Goal: Transaction & Acquisition: Purchase product/service

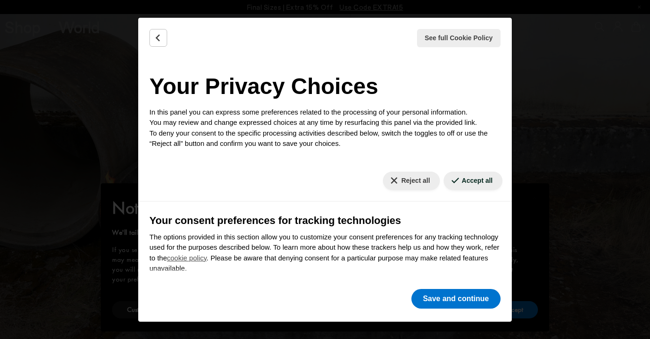
scroll to position [91, 0]
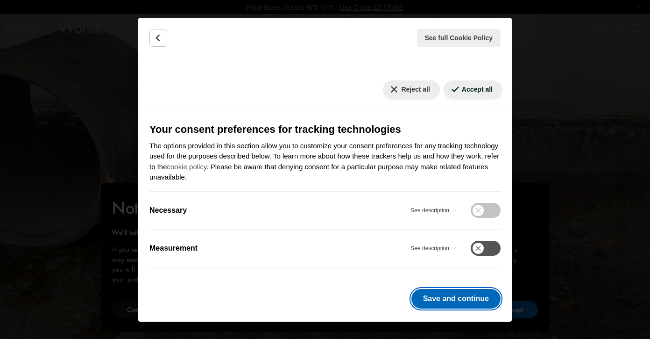
click at [449, 295] on button "Save and continue" at bounding box center [455, 299] width 89 height 20
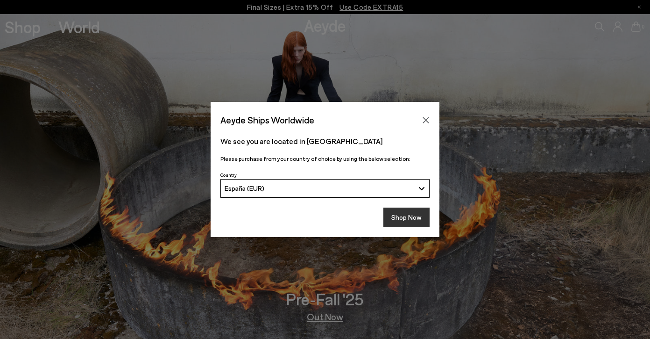
click at [402, 224] on button "Shop Now" at bounding box center [406, 217] width 46 height 20
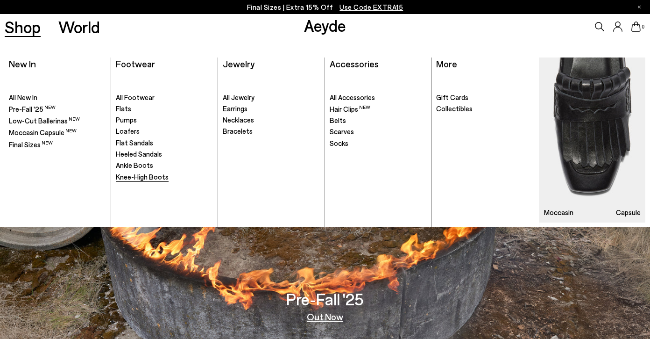
click at [137, 175] on span "Knee-High Boots" at bounding box center [142, 176] width 53 height 8
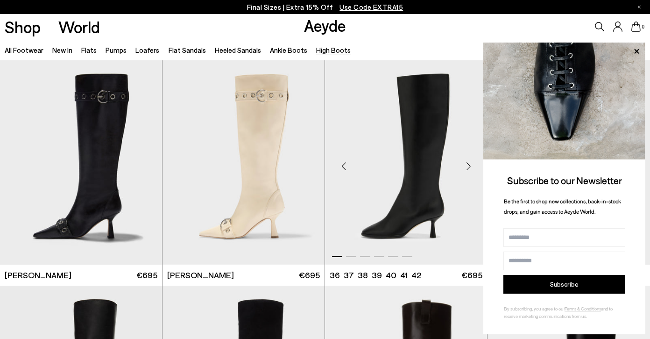
click at [425, 127] on img "1 / 6" at bounding box center [406, 162] width 162 height 204
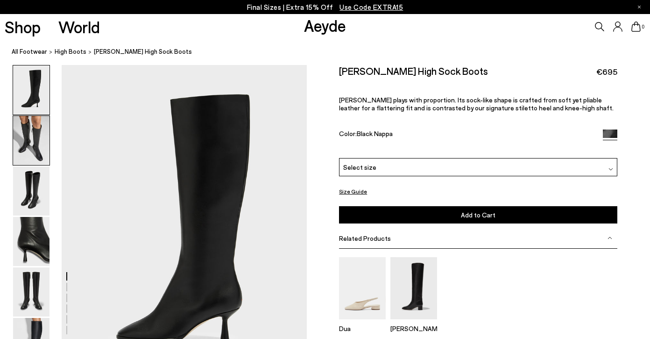
click at [39, 139] on img at bounding box center [31, 140] width 36 height 49
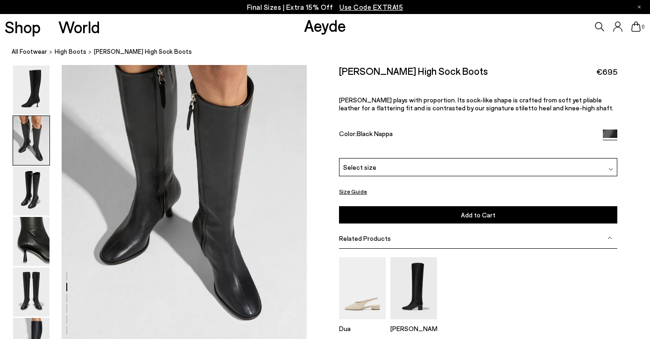
scroll to position [374, 0]
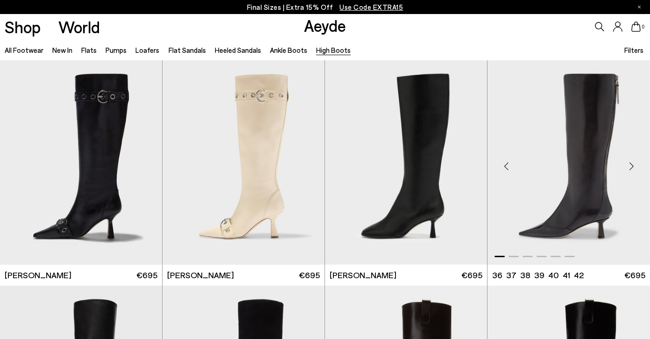
click at [543, 138] on img "1 / 6" at bounding box center [569, 162] width 163 height 204
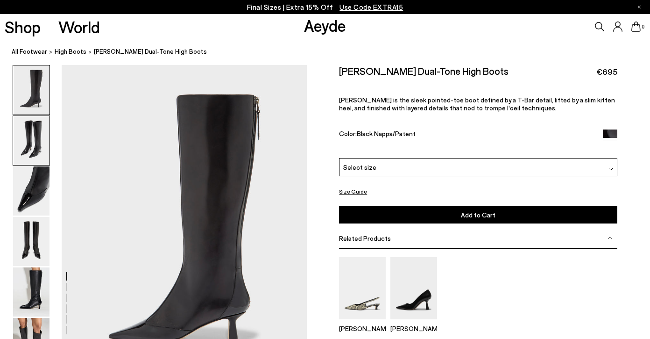
click at [34, 141] on img at bounding box center [31, 140] width 36 height 49
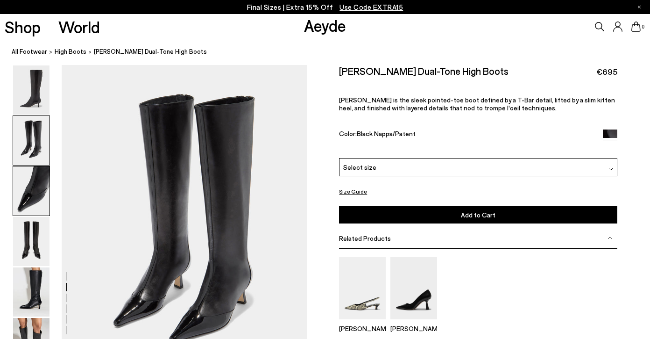
click at [34, 181] on img at bounding box center [31, 190] width 36 height 49
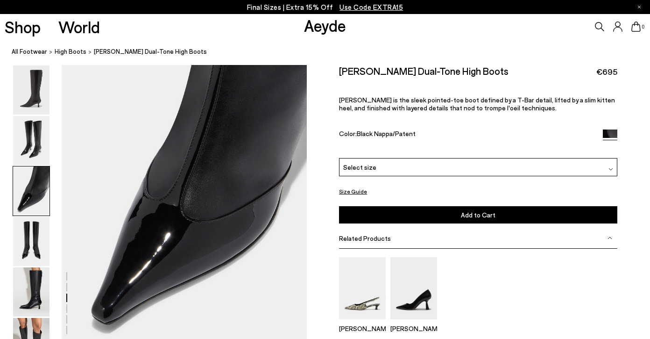
scroll to position [696, 0]
